Goal: Task Accomplishment & Management: Manage account settings

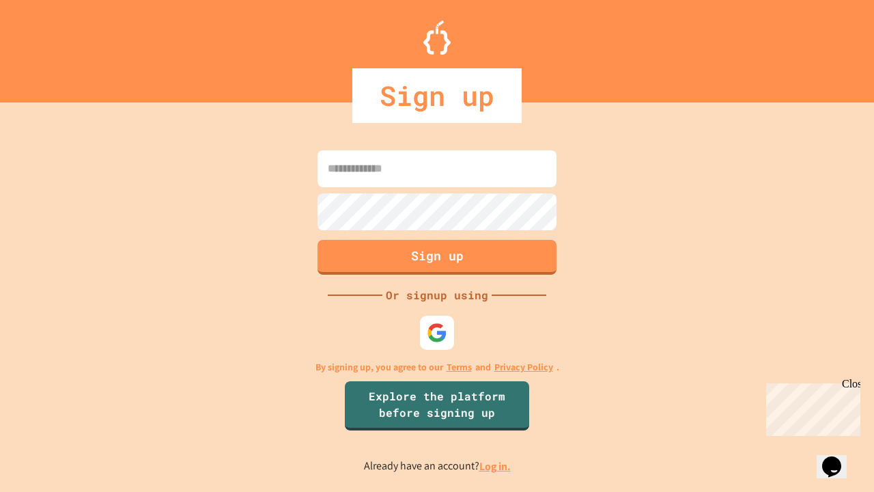
click at [496, 466] on link "Log in." at bounding box center [494, 466] width 31 height 14
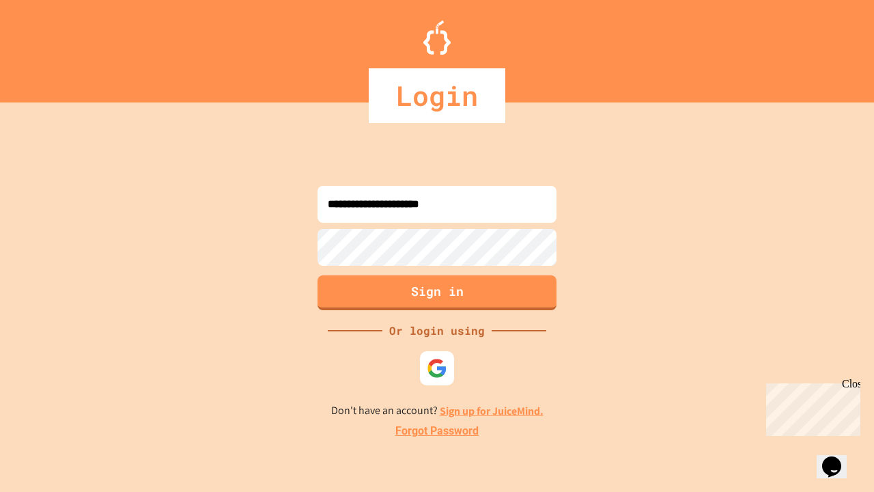
type input "**********"
